Goal: Task Accomplishment & Management: Manage account settings

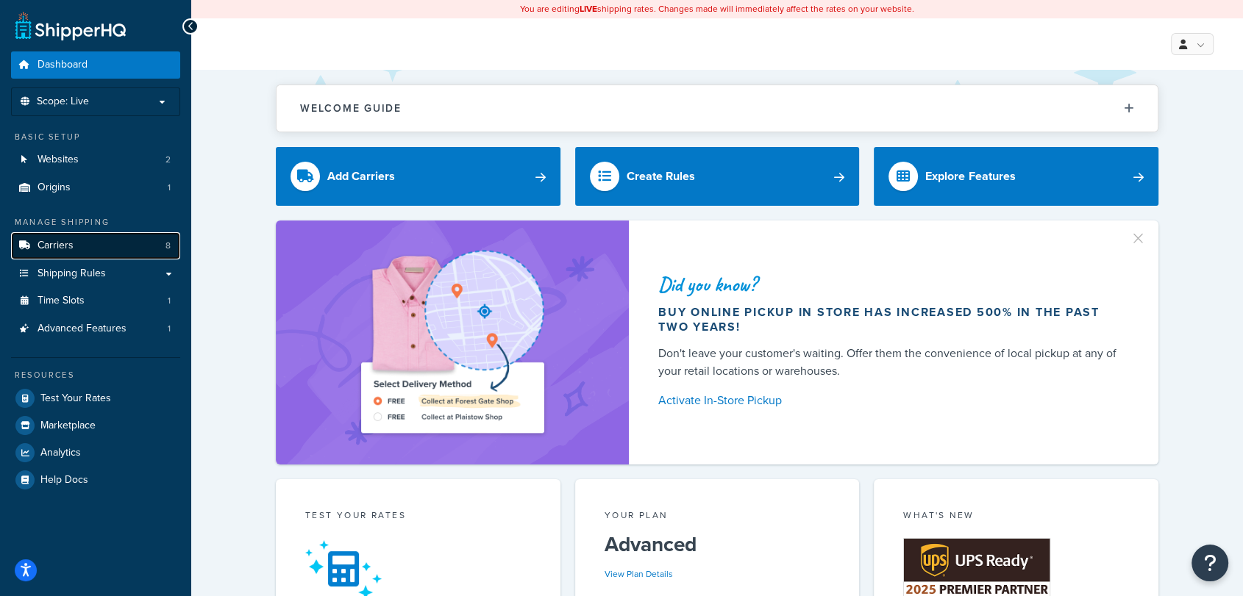
click at [72, 247] on span "Carriers" at bounding box center [56, 246] width 36 height 13
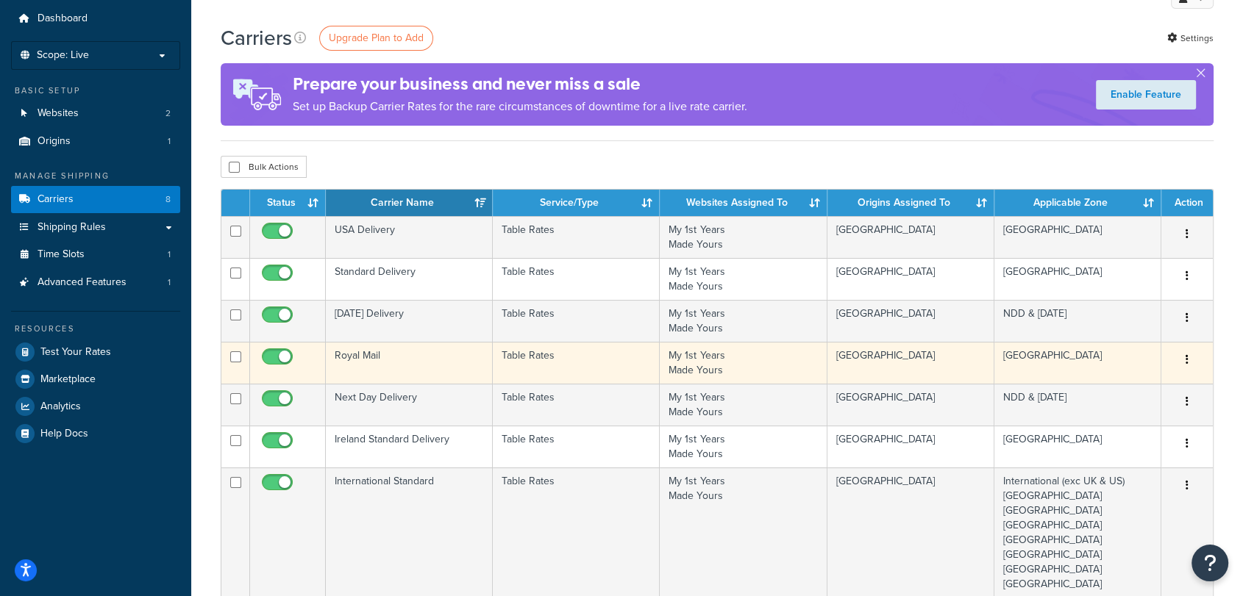
scroll to position [49, 0]
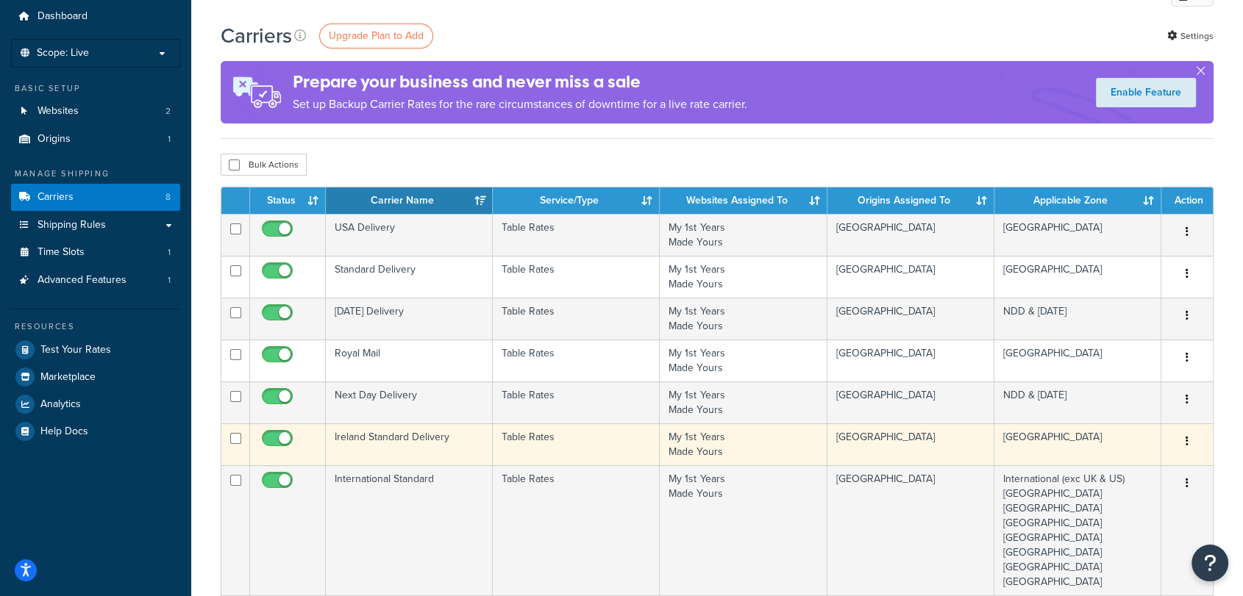
click at [427, 454] on td "Ireland Standard Delivery" at bounding box center [409, 445] width 167 height 42
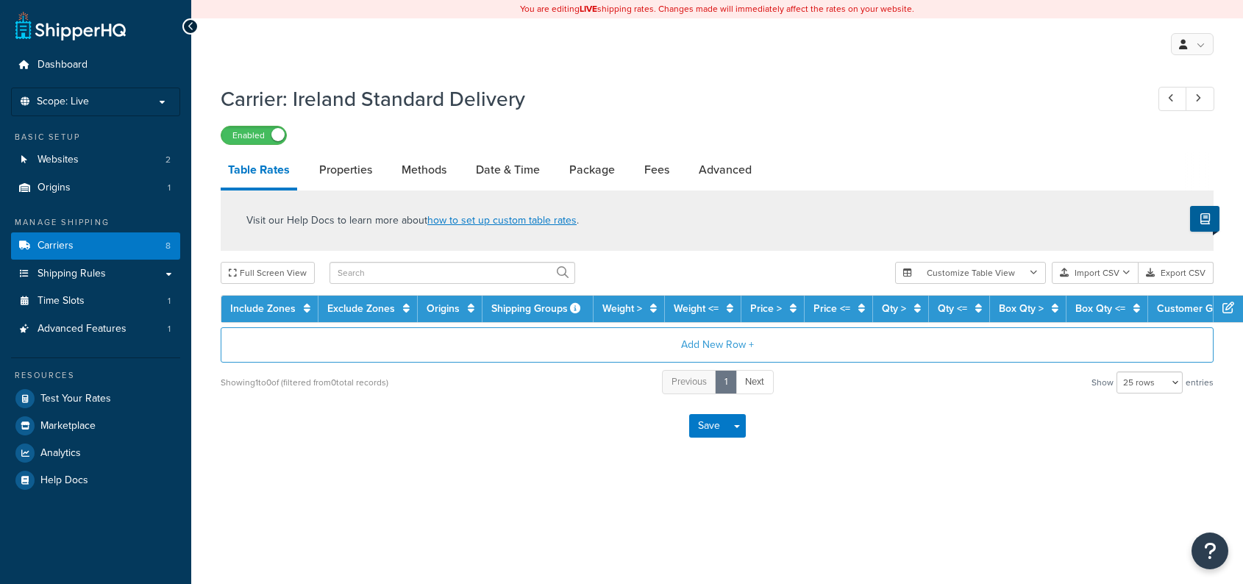
select select "25"
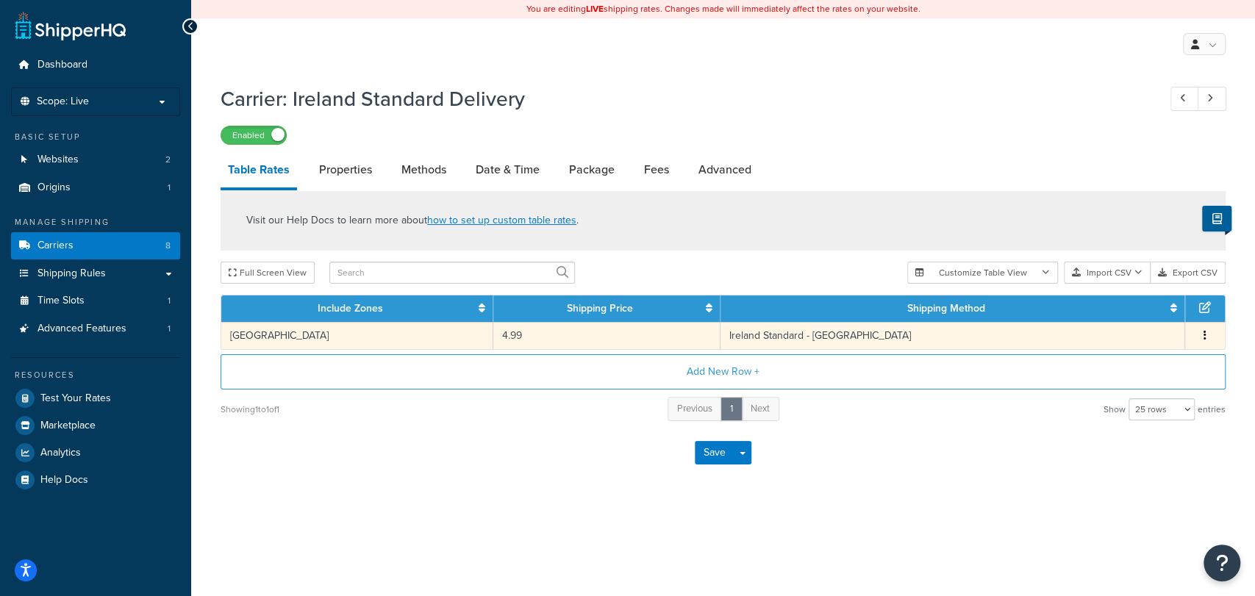
click at [515, 335] on td "4.99" at bounding box center [606, 335] width 227 height 27
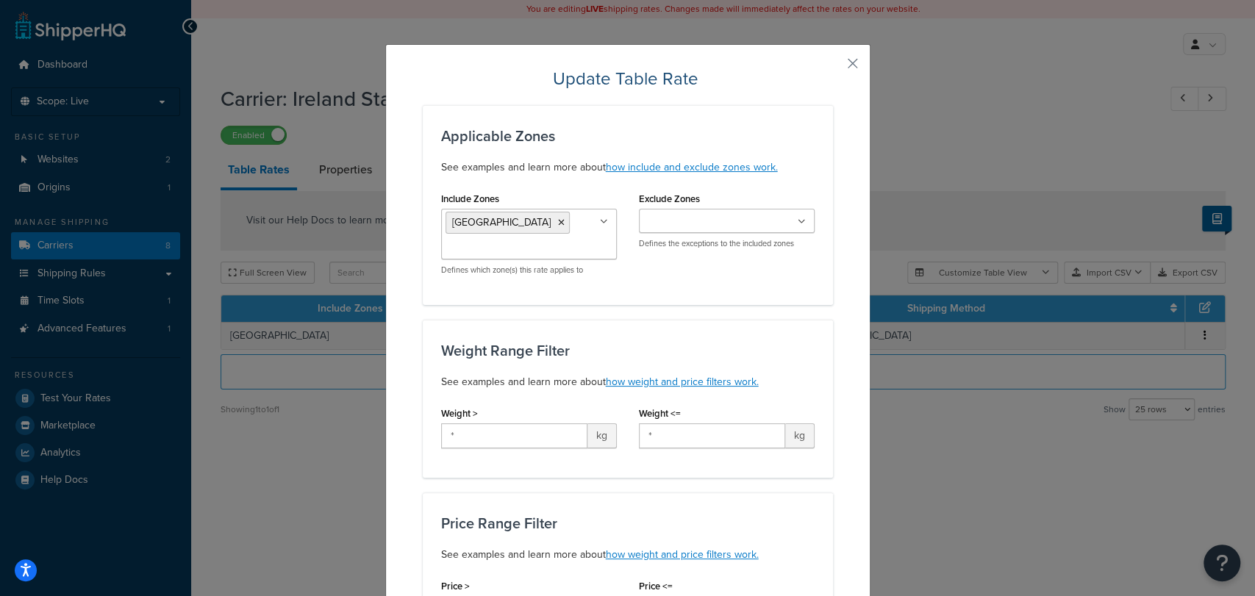
click at [833, 67] on button "button" at bounding box center [831, 69] width 4 height 4
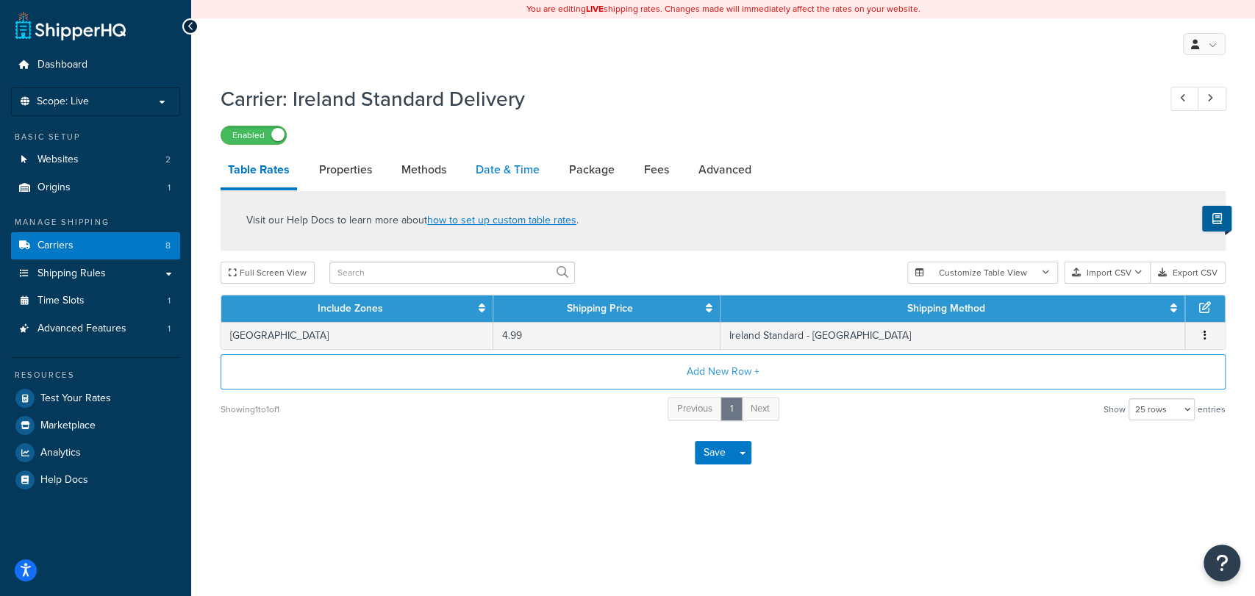
click at [494, 172] on link "Date & Time" at bounding box center [507, 169] width 79 height 35
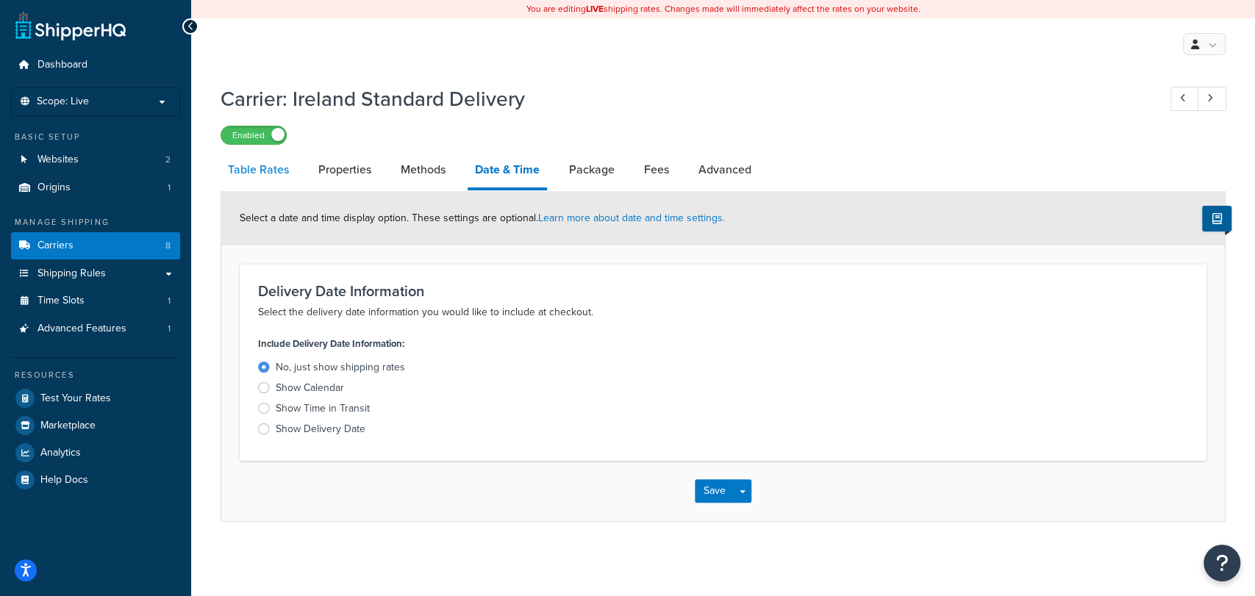
click at [282, 171] on link "Table Rates" at bounding box center [259, 169] width 76 height 35
select select "25"
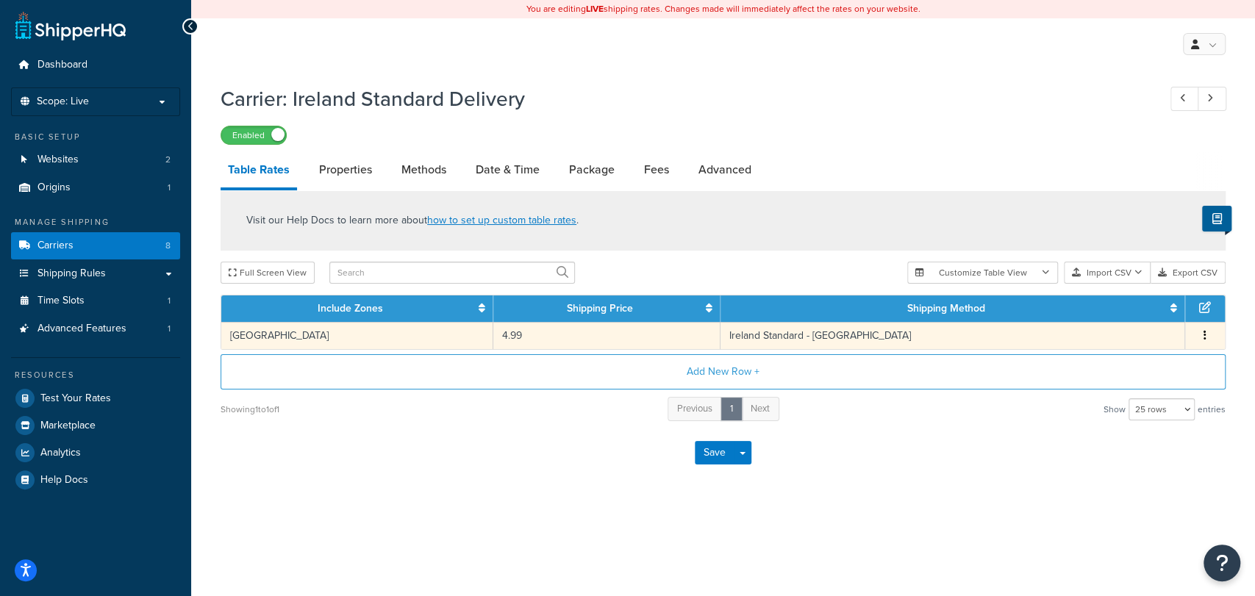
click at [573, 339] on td "4.99" at bounding box center [606, 335] width 227 height 27
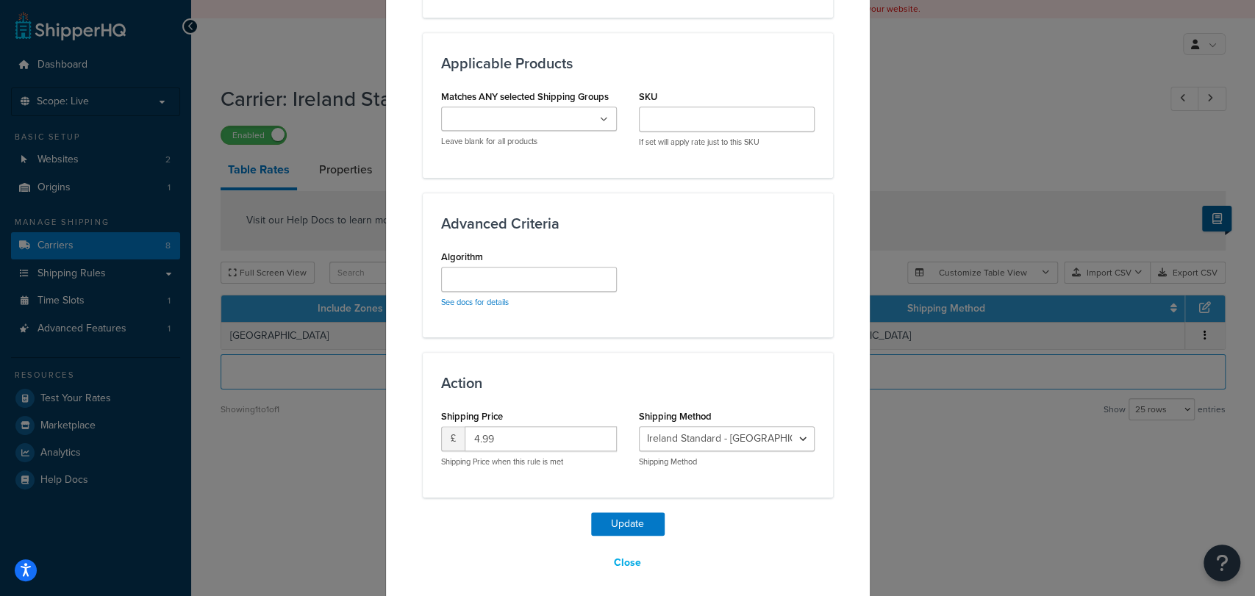
scroll to position [779, 0]
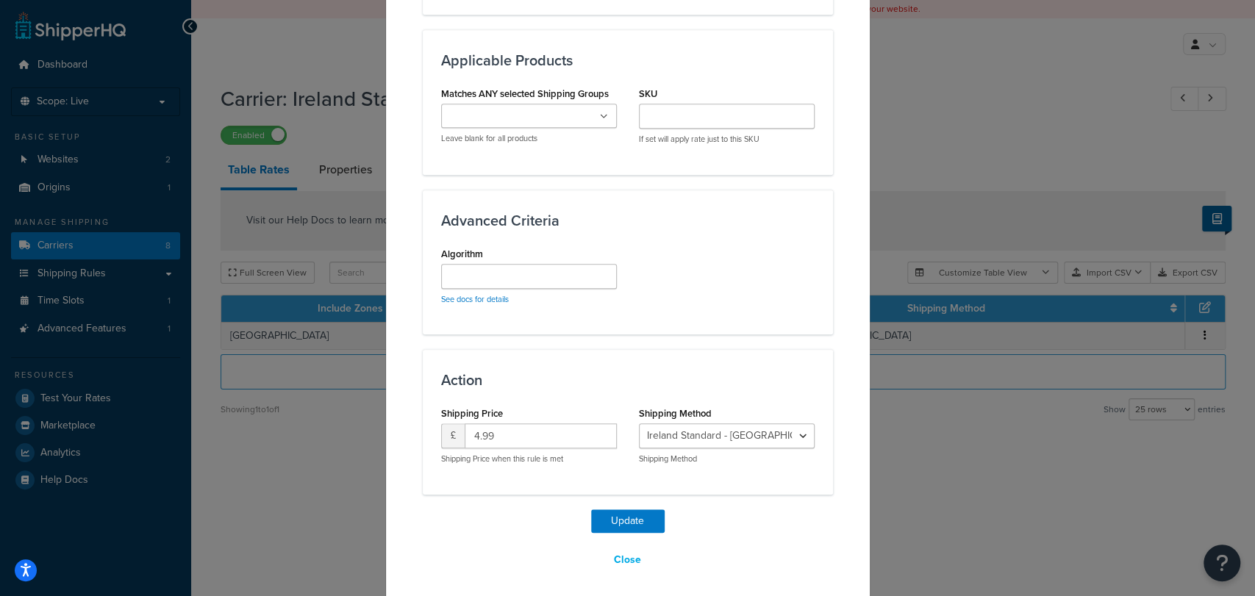
click at [921, 413] on div "Update Table Rate Applicable Zones See examples and learn more about how includ…" at bounding box center [627, 298] width 1255 height 596
click at [612, 555] on button "Close" at bounding box center [627, 560] width 46 height 25
